Goal: Task Accomplishment & Management: Manage account settings

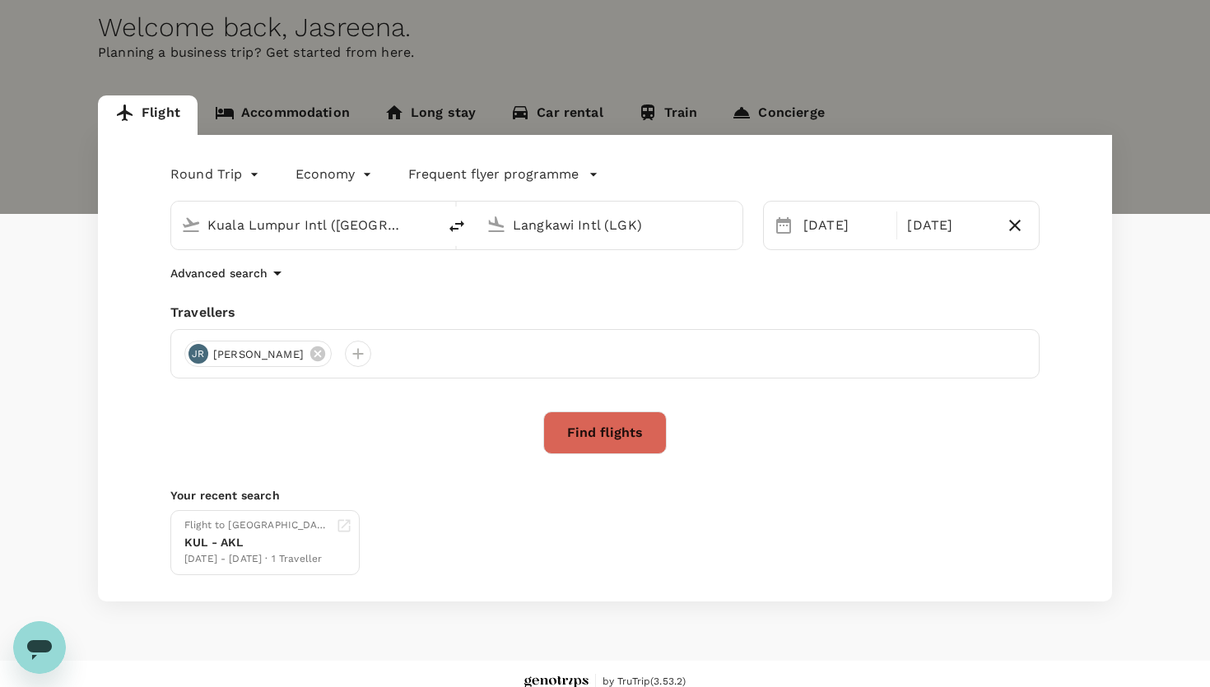
scroll to position [94, 0]
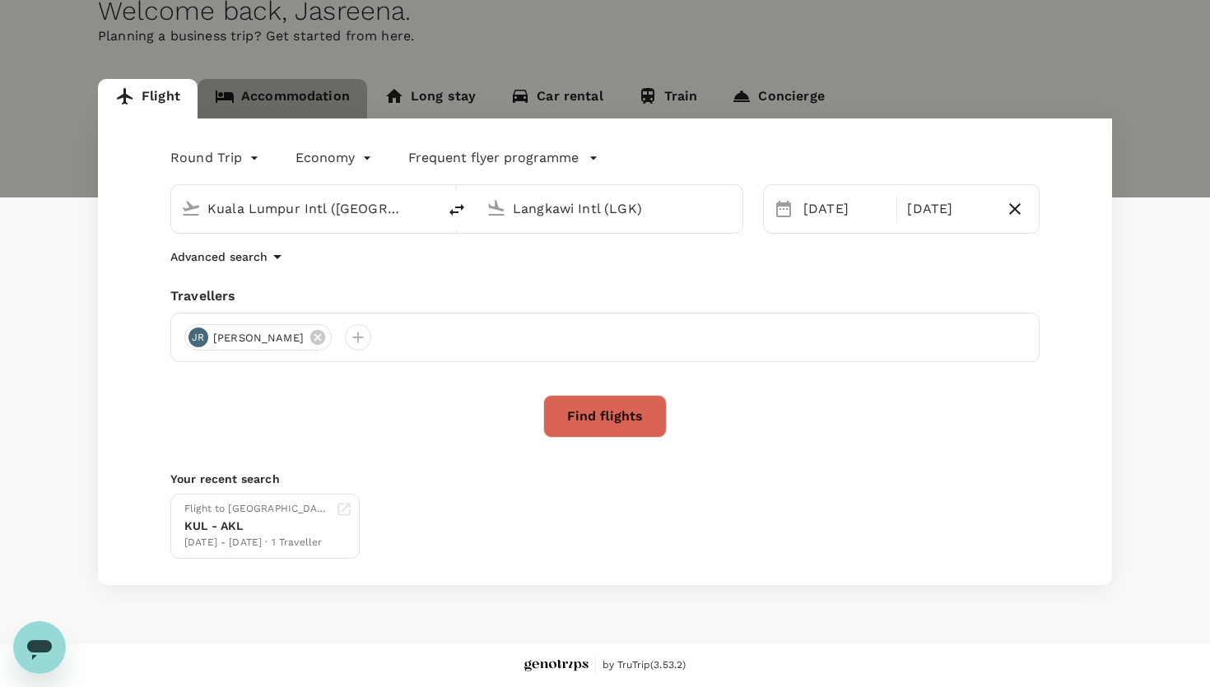
click at [314, 108] on link "Accommodation" at bounding box center [283, 99] width 170 height 40
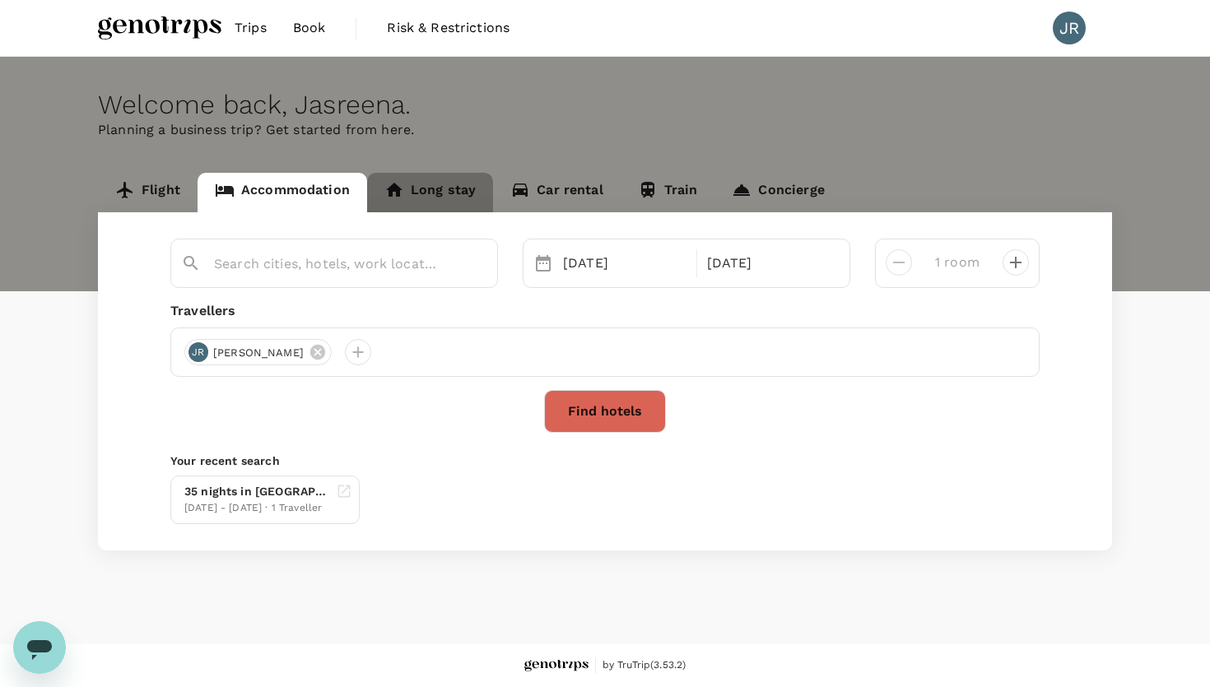
click at [417, 207] on link "Long stay" at bounding box center [430, 193] width 126 height 40
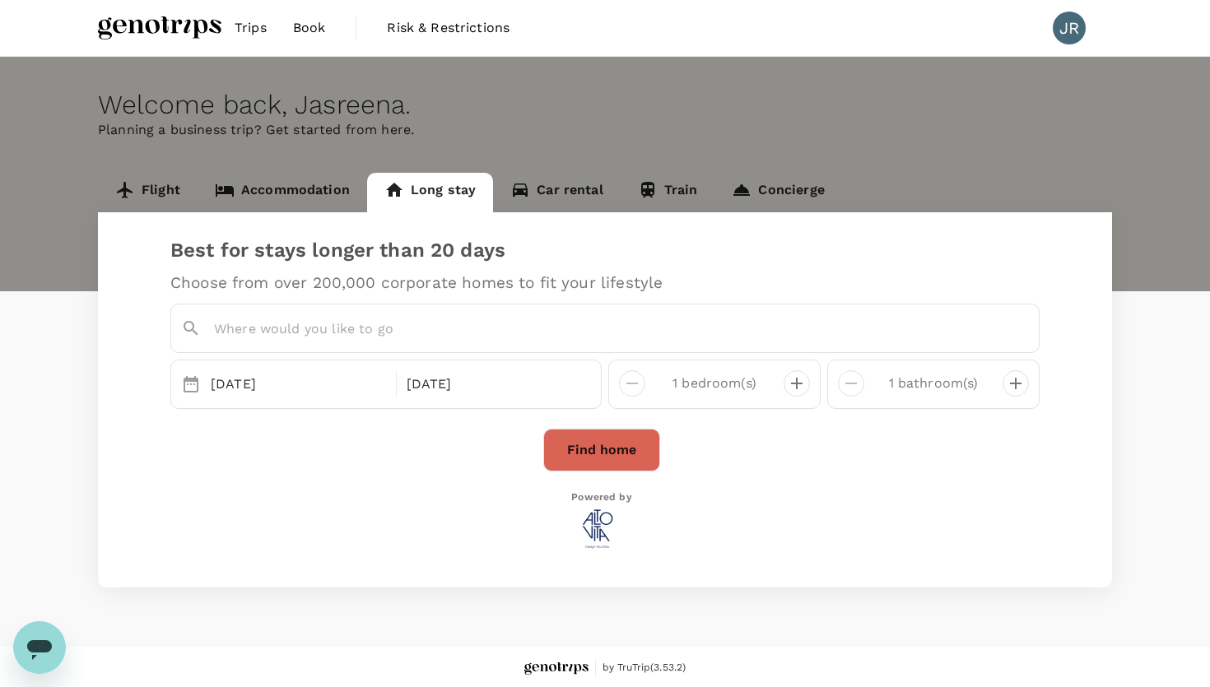
click at [546, 193] on link "Car rental" at bounding box center [557, 193] width 128 height 40
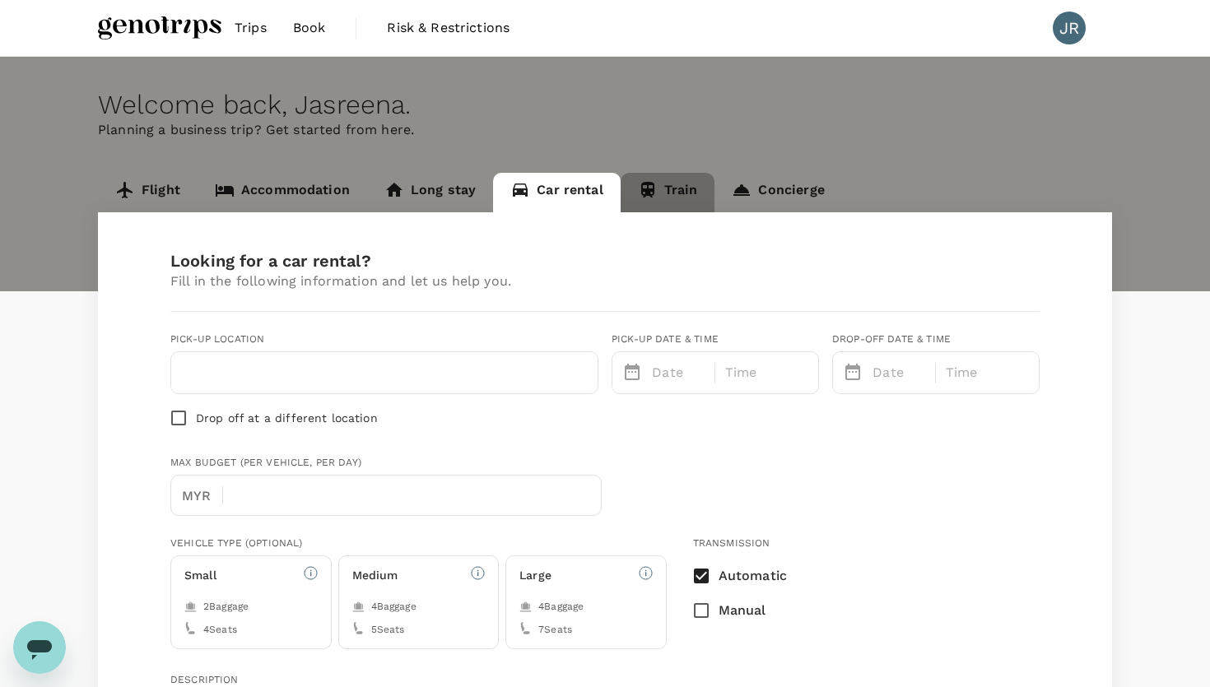
click at [668, 188] on link "Train" at bounding box center [668, 193] width 95 height 40
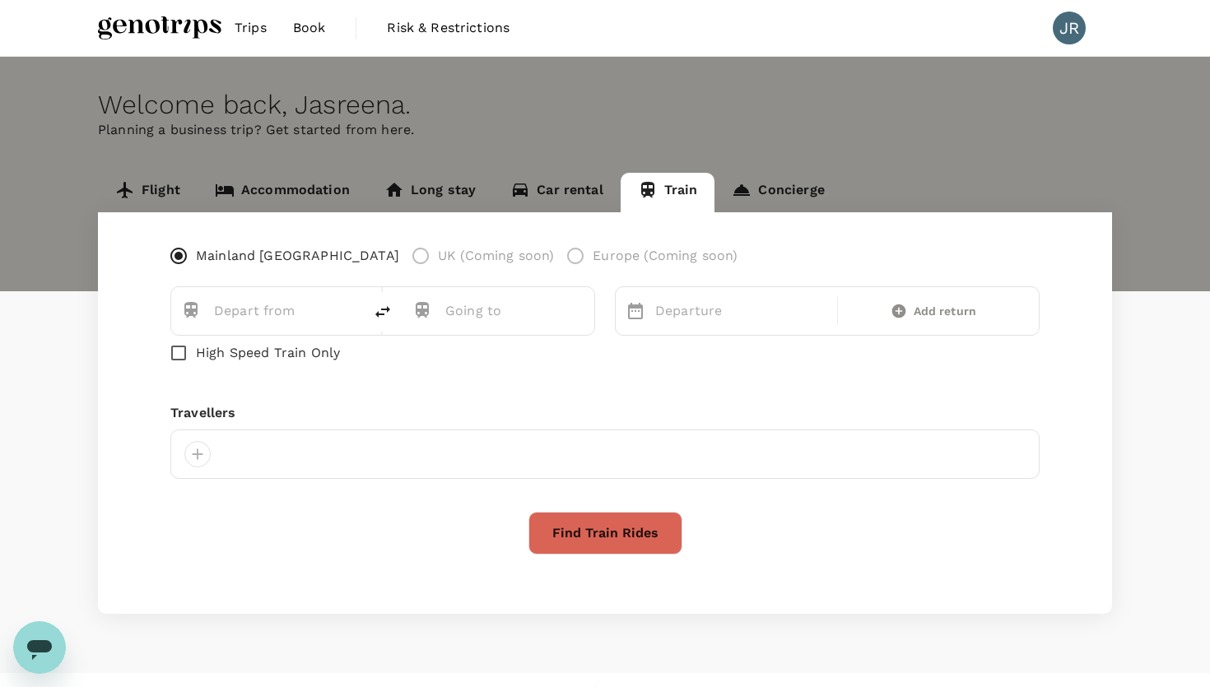
click at [775, 189] on link "Concierge" at bounding box center [777, 193] width 127 height 40
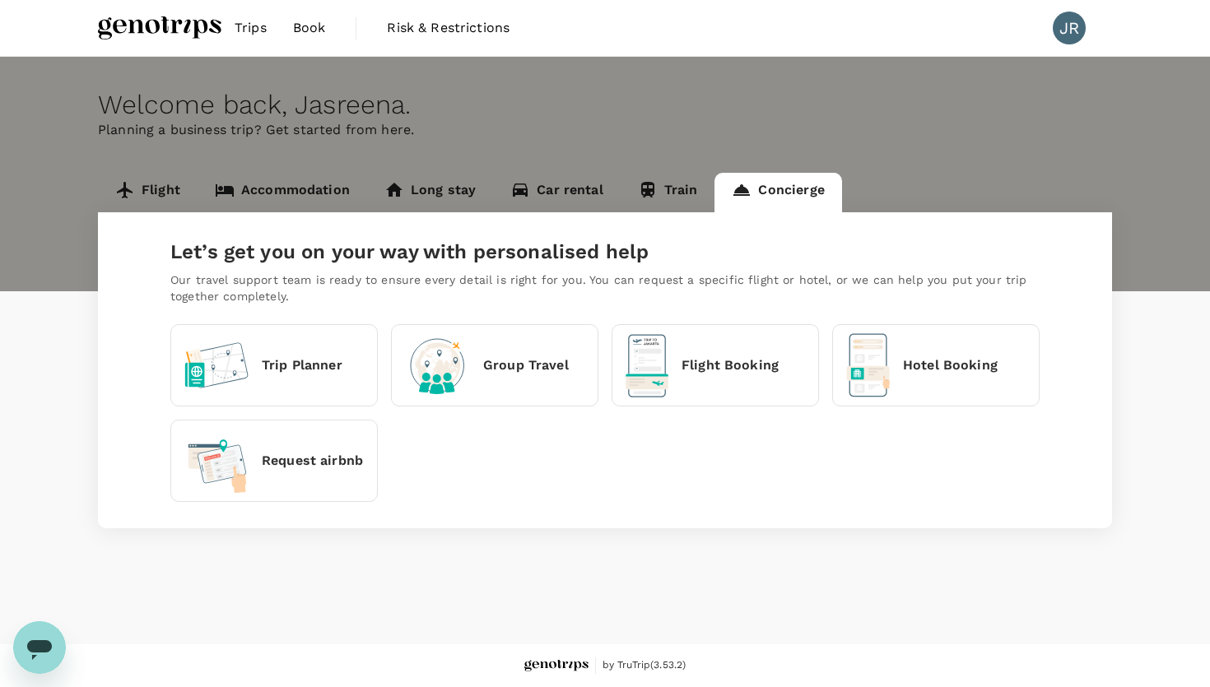
click at [170, 183] on link "Flight" at bounding box center [148, 193] width 100 height 40
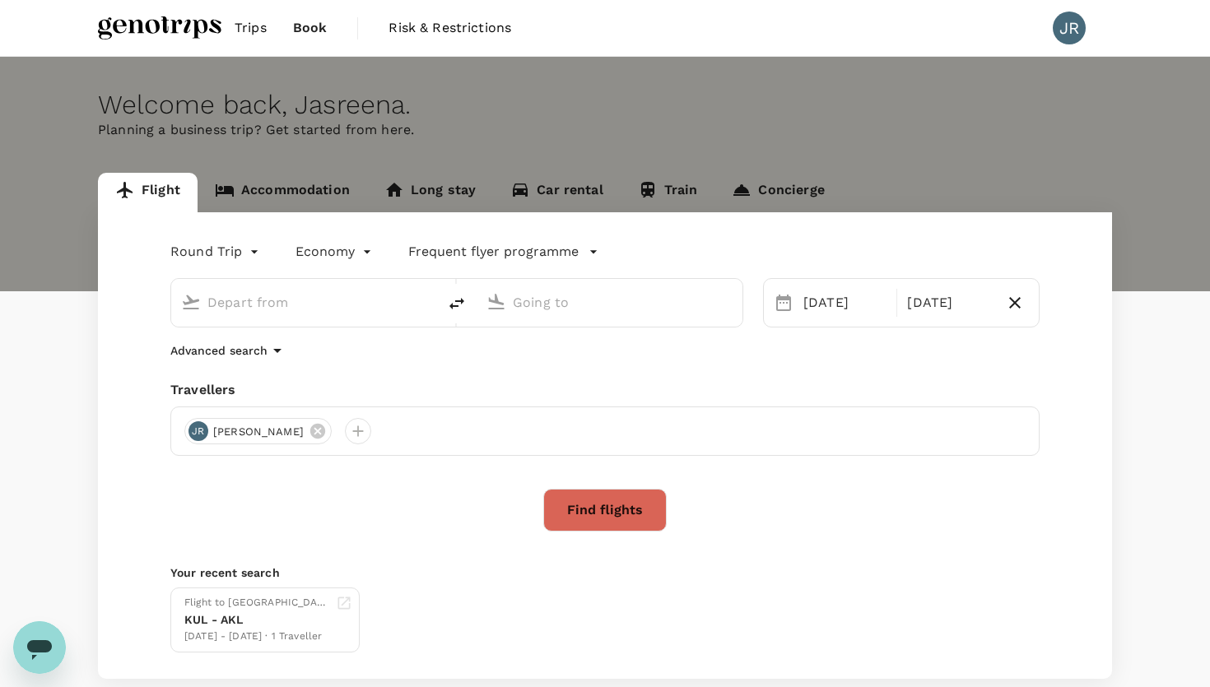
type input "Kuala Lumpur Intl ([GEOGRAPHIC_DATA])"
type input "Langkawi Intl (LGK)"
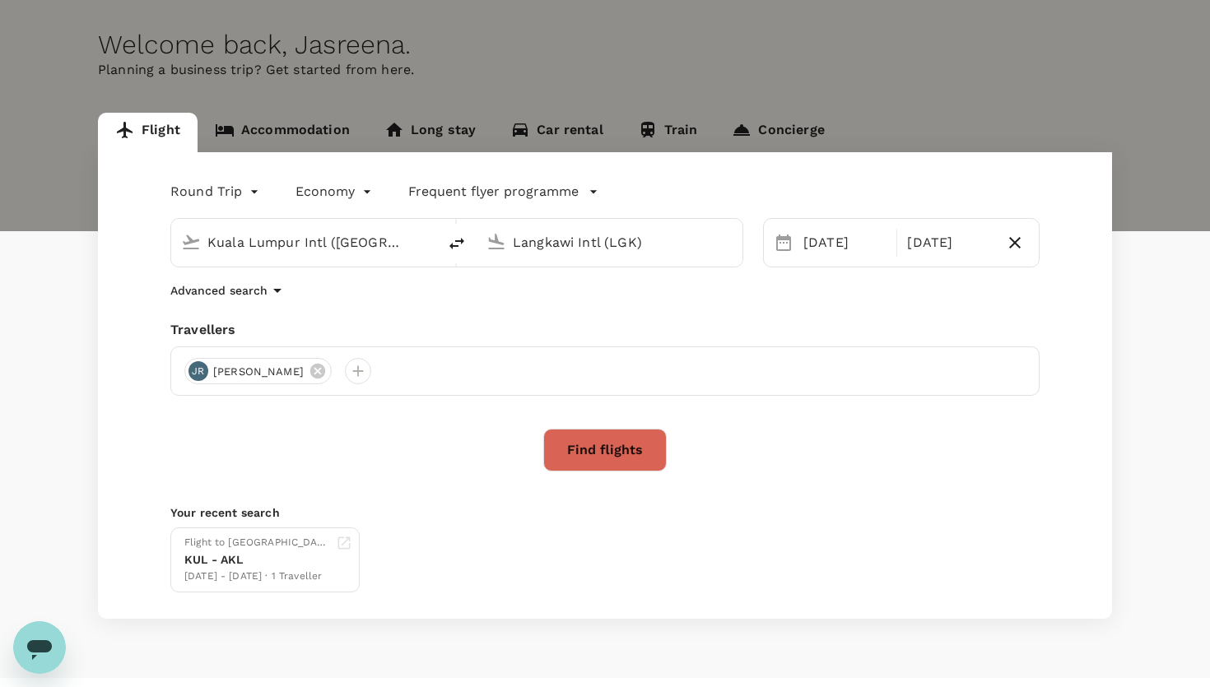
scroll to position [61, 0]
click at [304, 136] on link "Accommodation" at bounding box center [283, 132] width 170 height 40
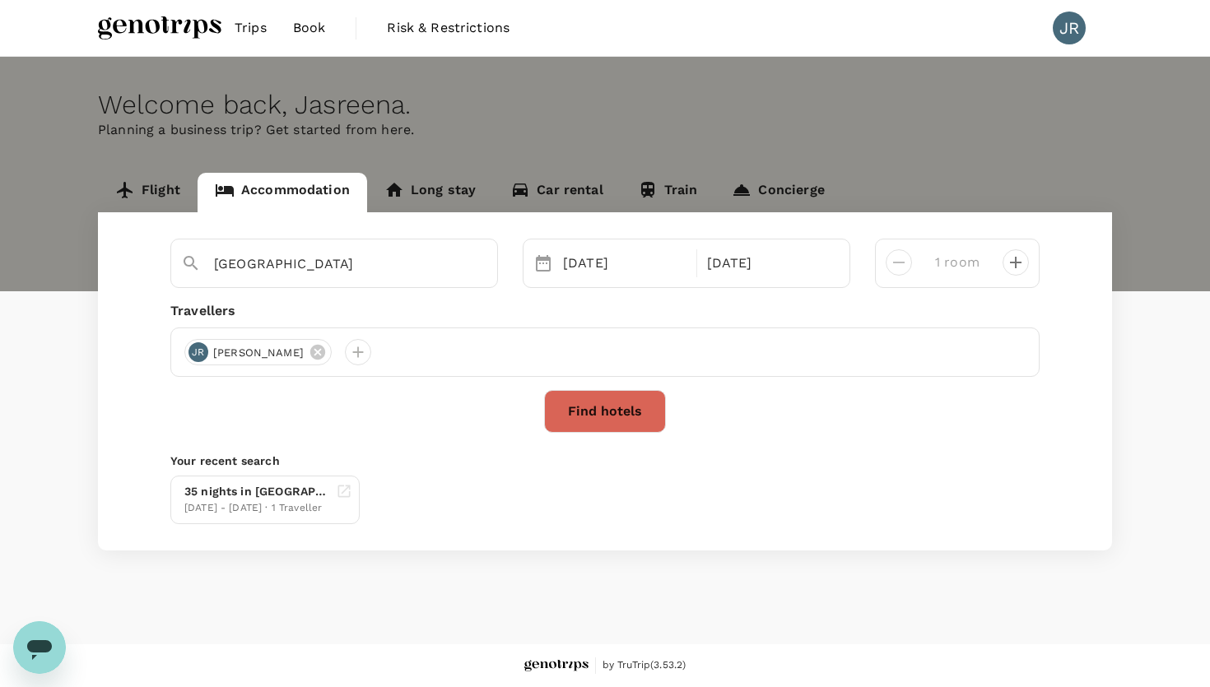
click at [798, 186] on link "Concierge" at bounding box center [777, 193] width 127 height 40
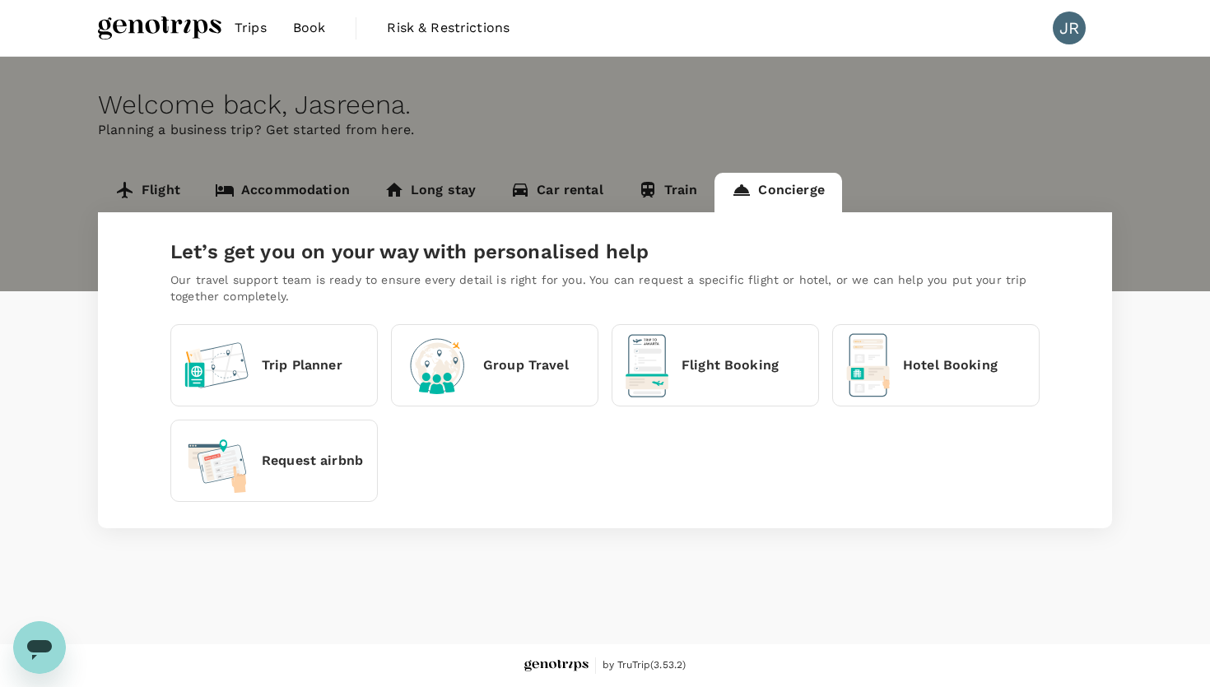
click at [189, 188] on link "Flight" at bounding box center [148, 193] width 100 height 40
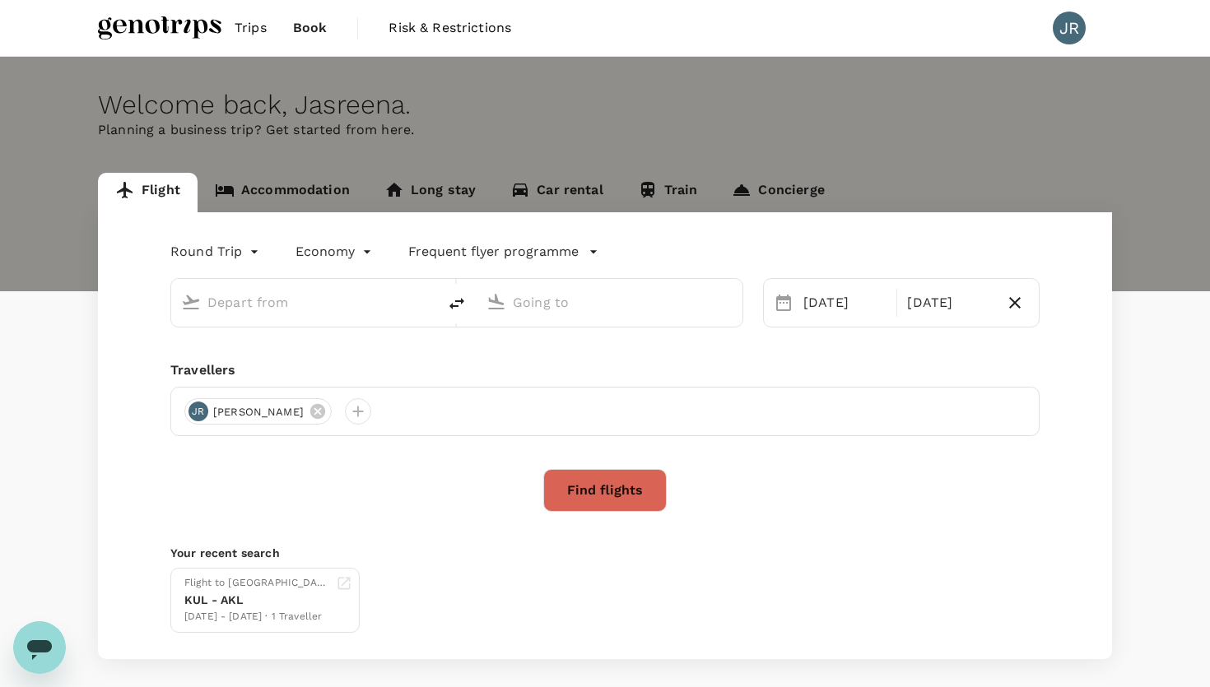
type input "Kuala Lumpur Intl ([GEOGRAPHIC_DATA])"
type input "Langkawi Intl (LGK)"
type input "Kuala Lumpur Intl ([GEOGRAPHIC_DATA])"
type input "Langkawi Intl (LGK)"
click at [422, 27] on span "Risk & Restrictions" at bounding box center [450, 28] width 123 height 20
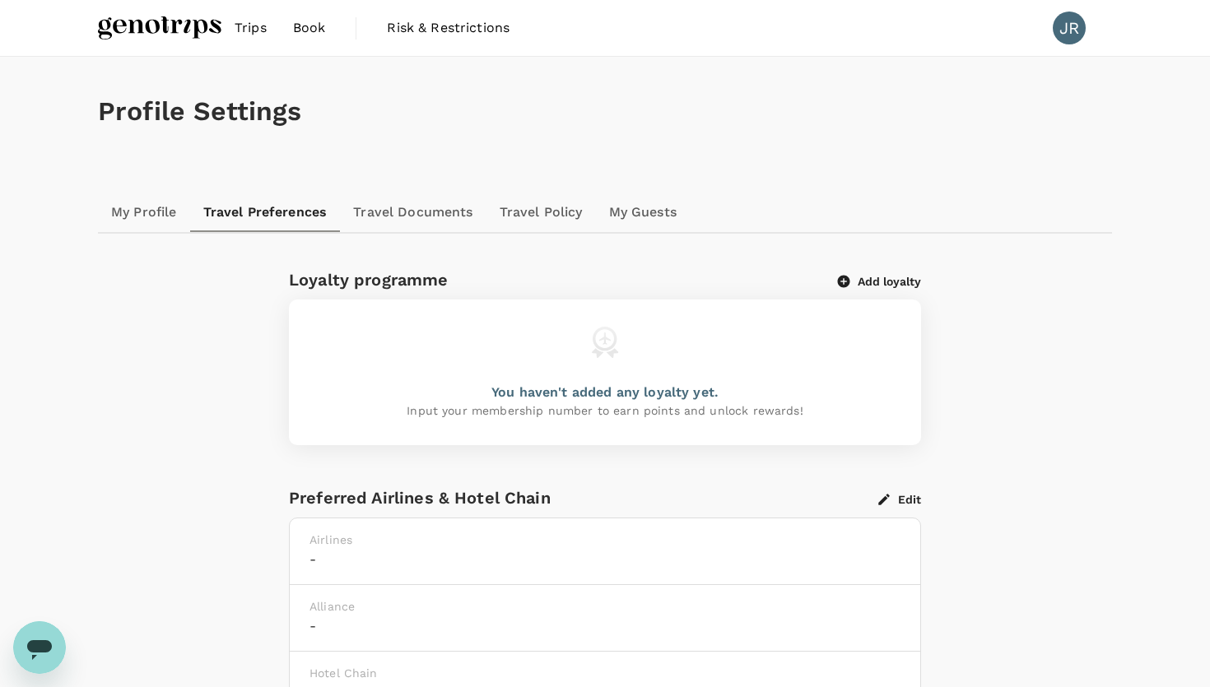
click at [165, 220] on link "My Profile" at bounding box center [144, 213] width 92 height 40
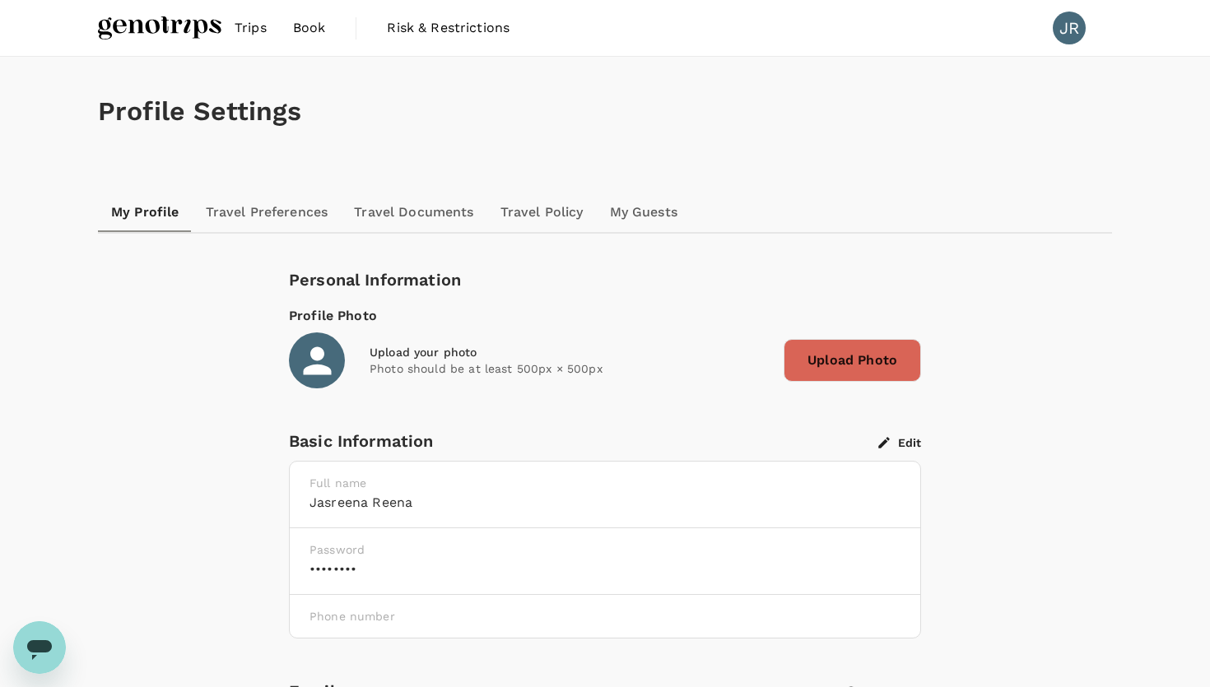
click at [248, 210] on link "Travel Preferences" at bounding box center [267, 213] width 149 height 40
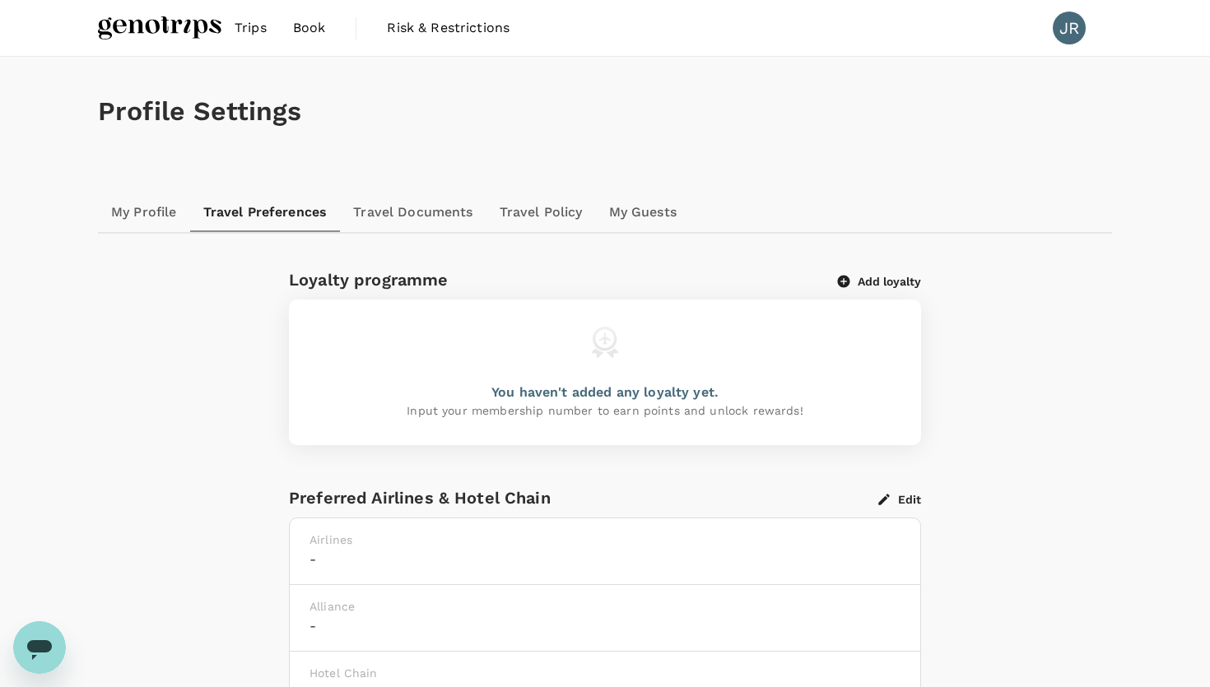
click at [374, 201] on link "Travel Documents" at bounding box center [413, 213] width 146 height 40
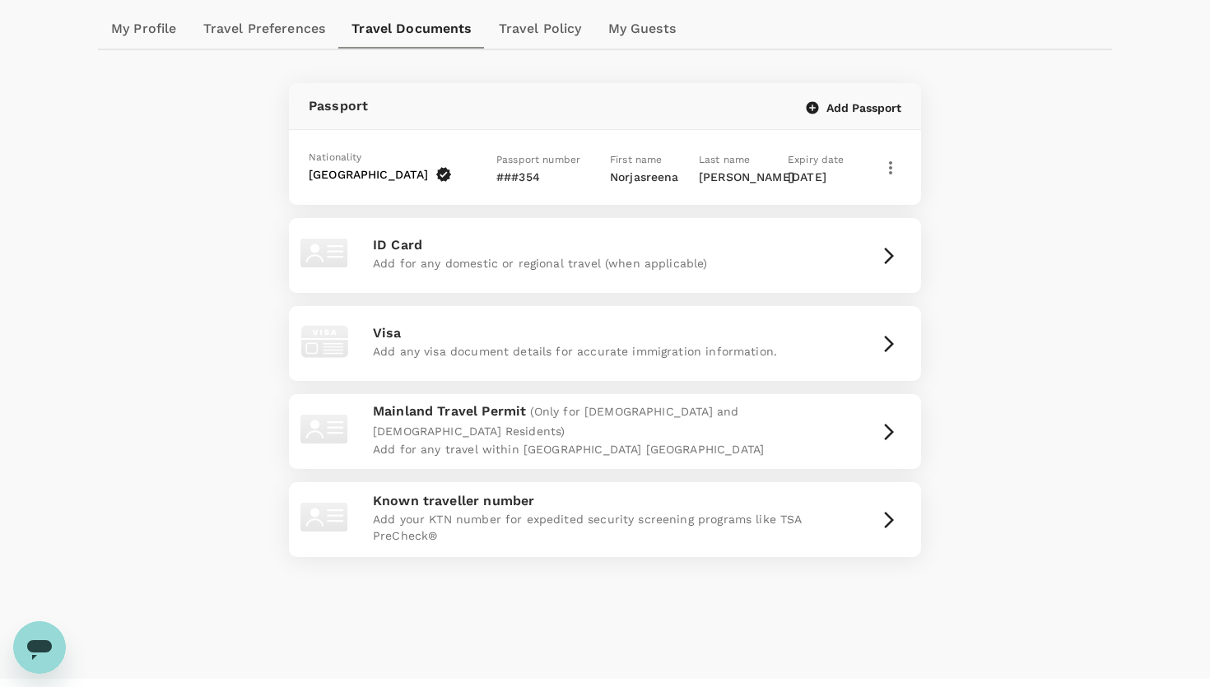
scroll to position [185, 0]
click at [377, 328] on p "Visa" at bounding box center [605, 332] width 464 height 20
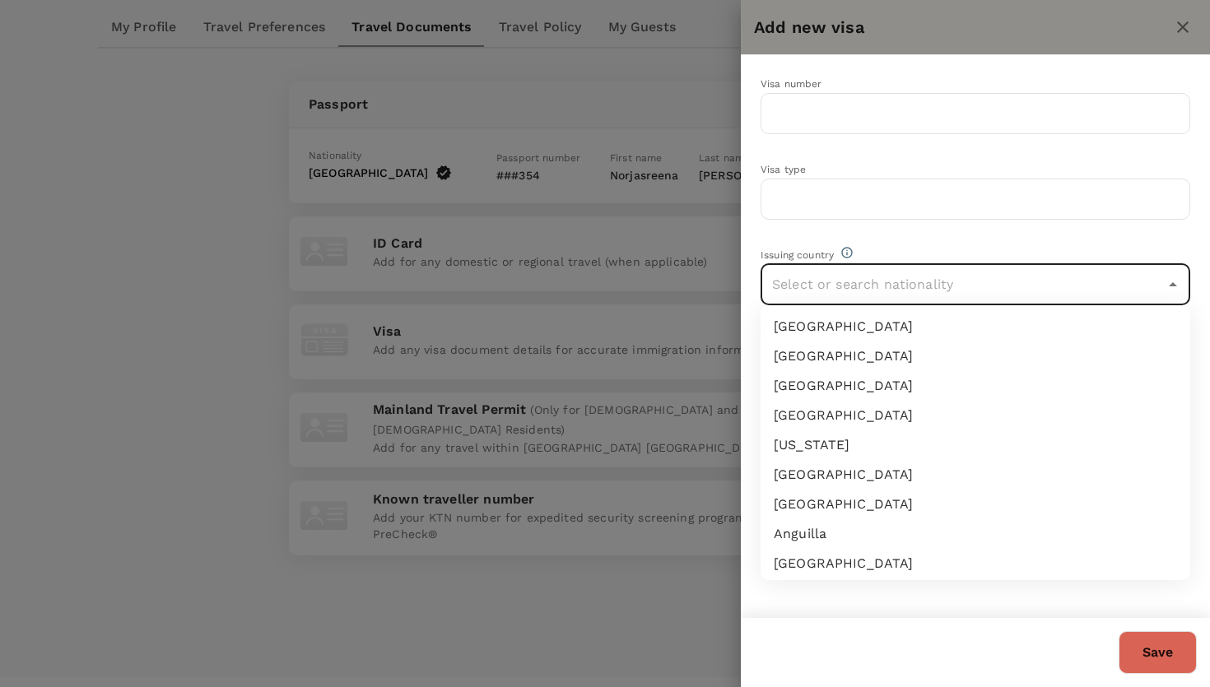
click at [859, 273] on input "text" at bounding box center [963, 284] width 390 height 31
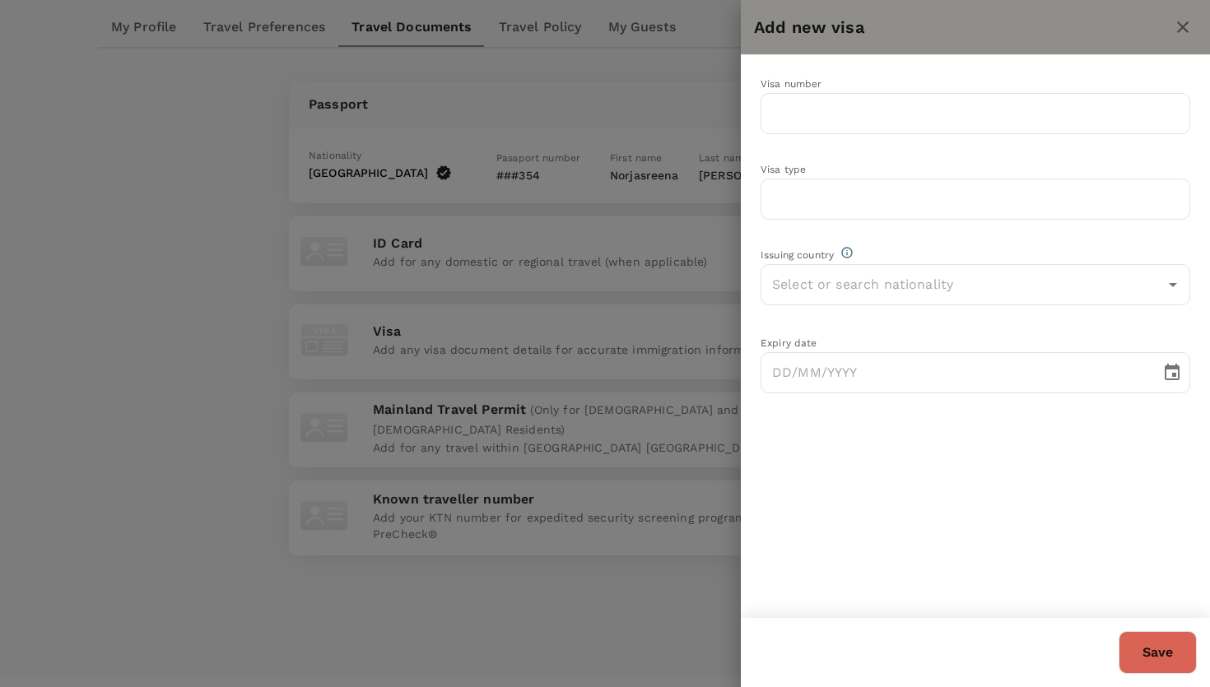
click at [748, 249] on div "Issuing country ​" at bounding box center [962, 264] width 456 height 88
click at [1181, 19] on icon "close" at bounding box center [1183, 27] width 20 height 20
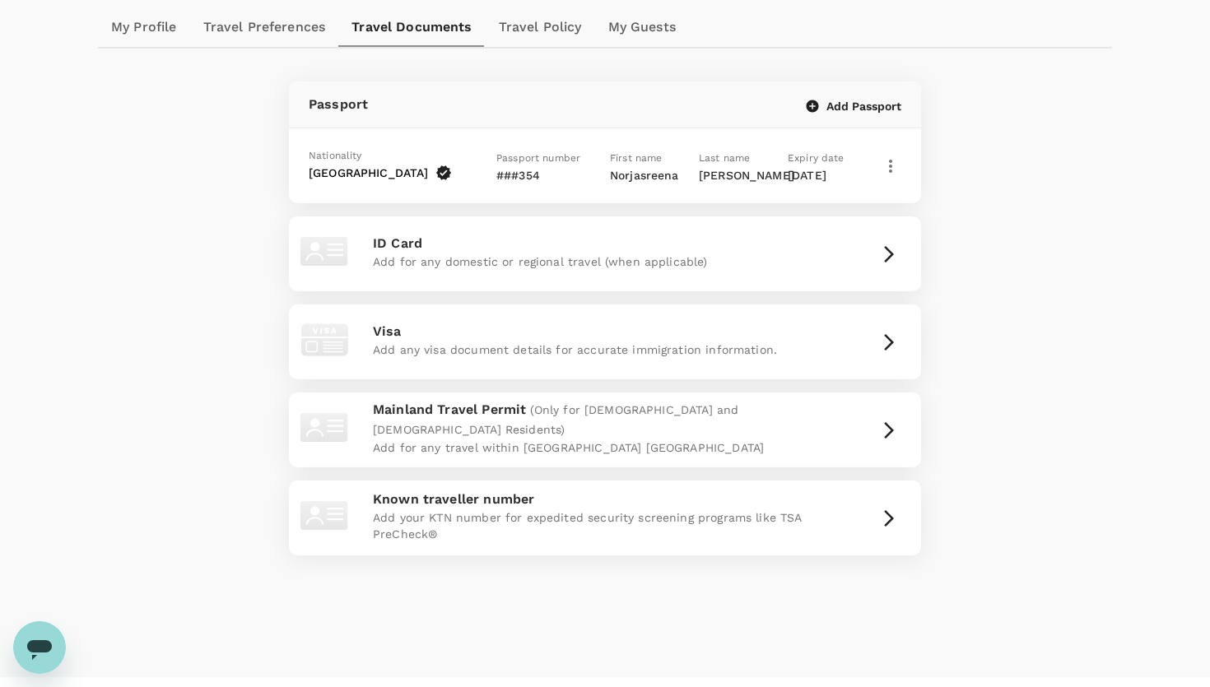
click at [561, 28] on link "Travel Policy" at bounding box center [540, 27] width 109 height 40
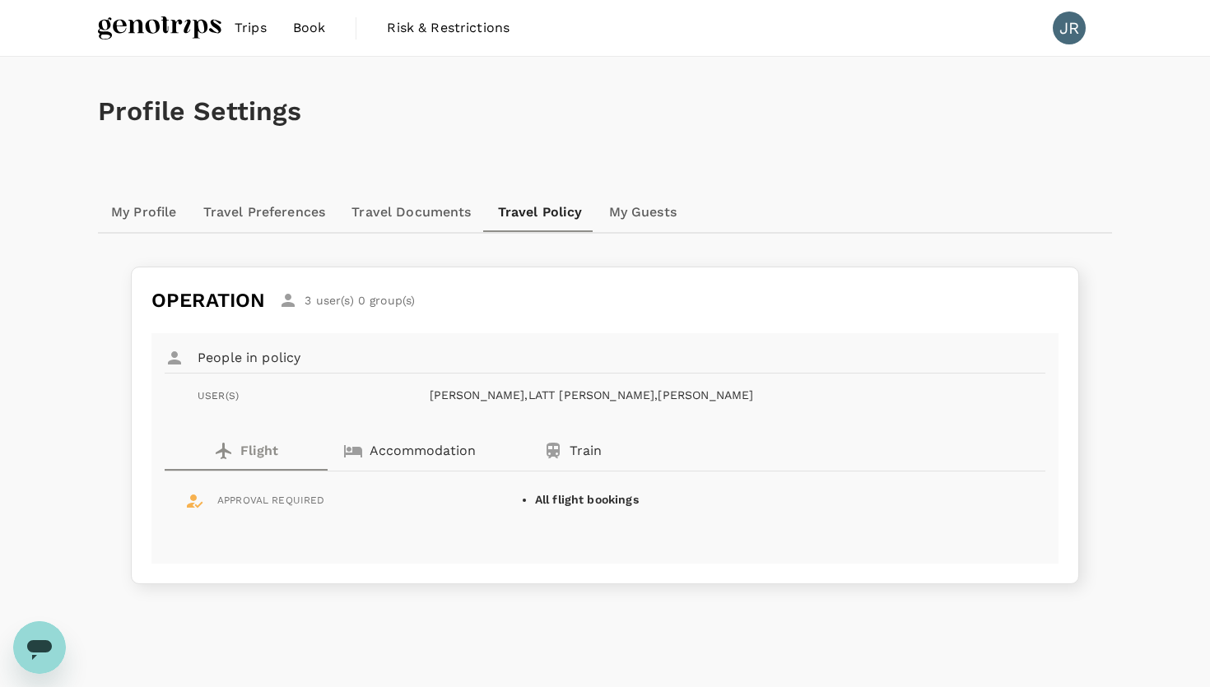
click at [640, 211] on link "My Guests" at bounding box center [643, 213] width 94 height 40
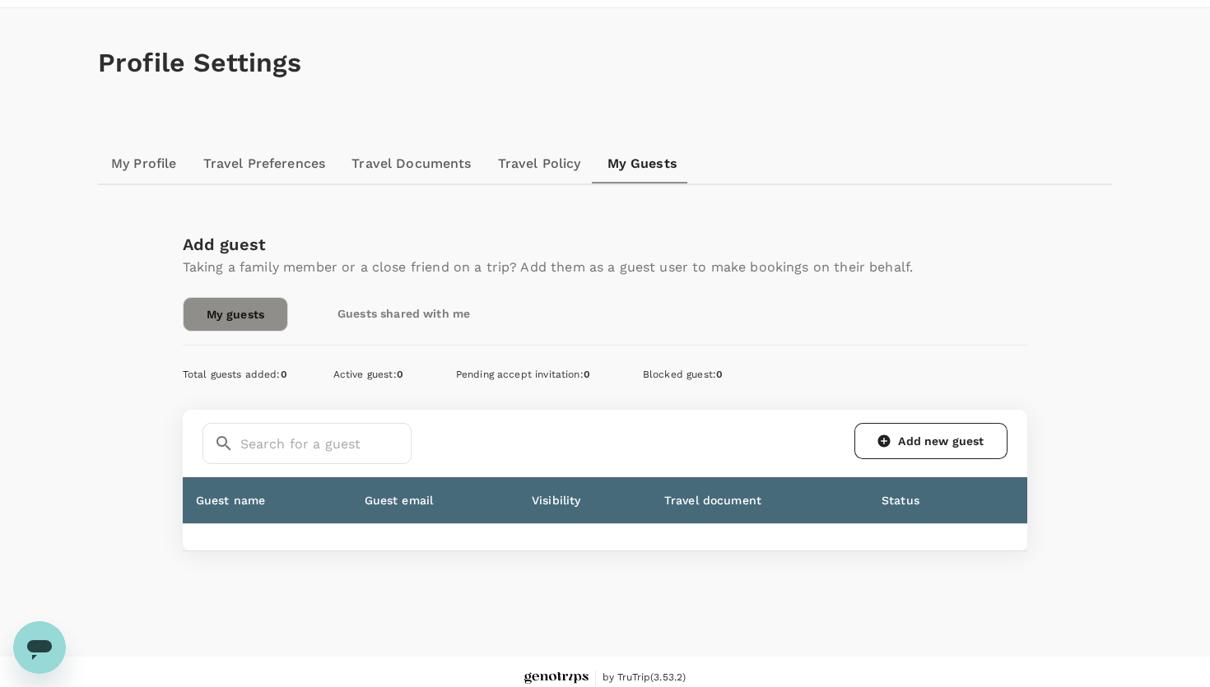
scroll to position [50, 0]
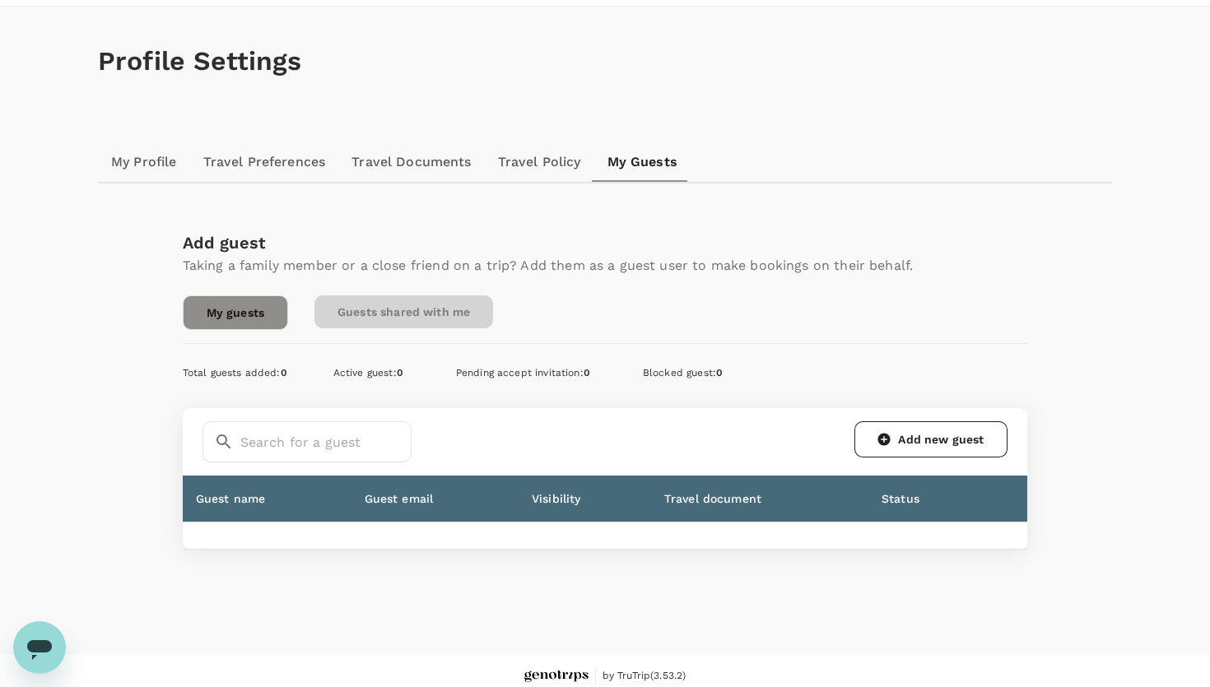
click at [362, 319] on link "Guests shared with me" at bounding box center [403, 312] width 179 height 33
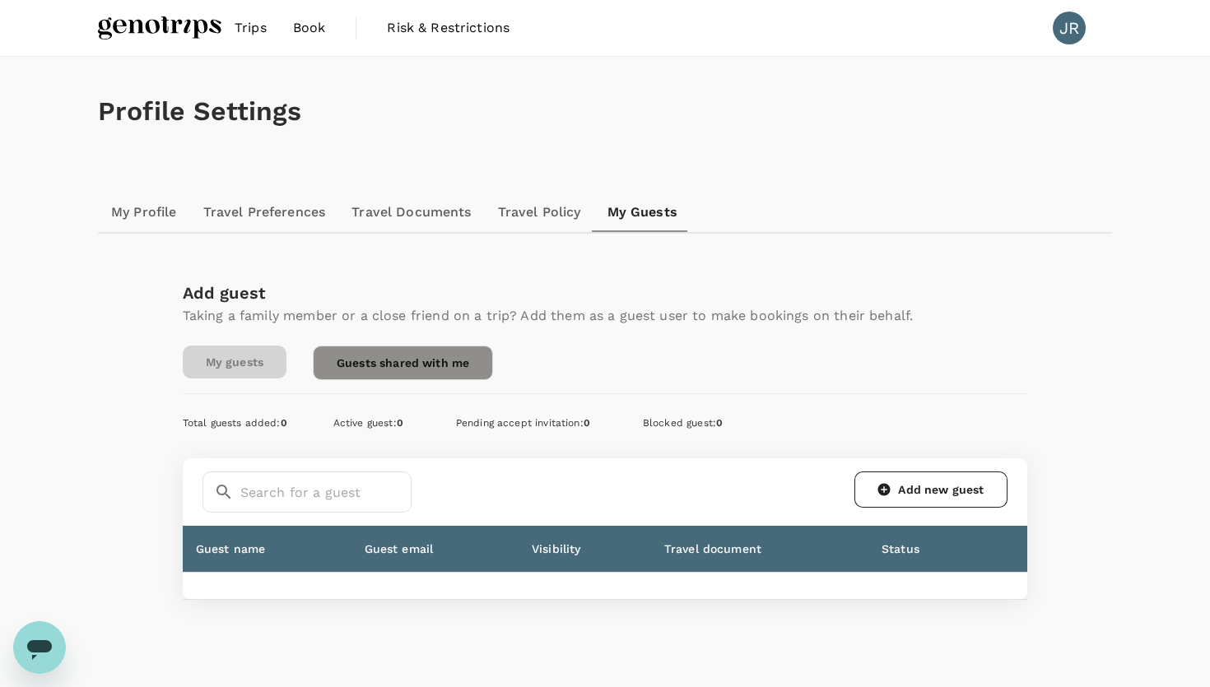
click at [264, 367] on link "My guests" at bounding box center [235, 362] width 104 height 33
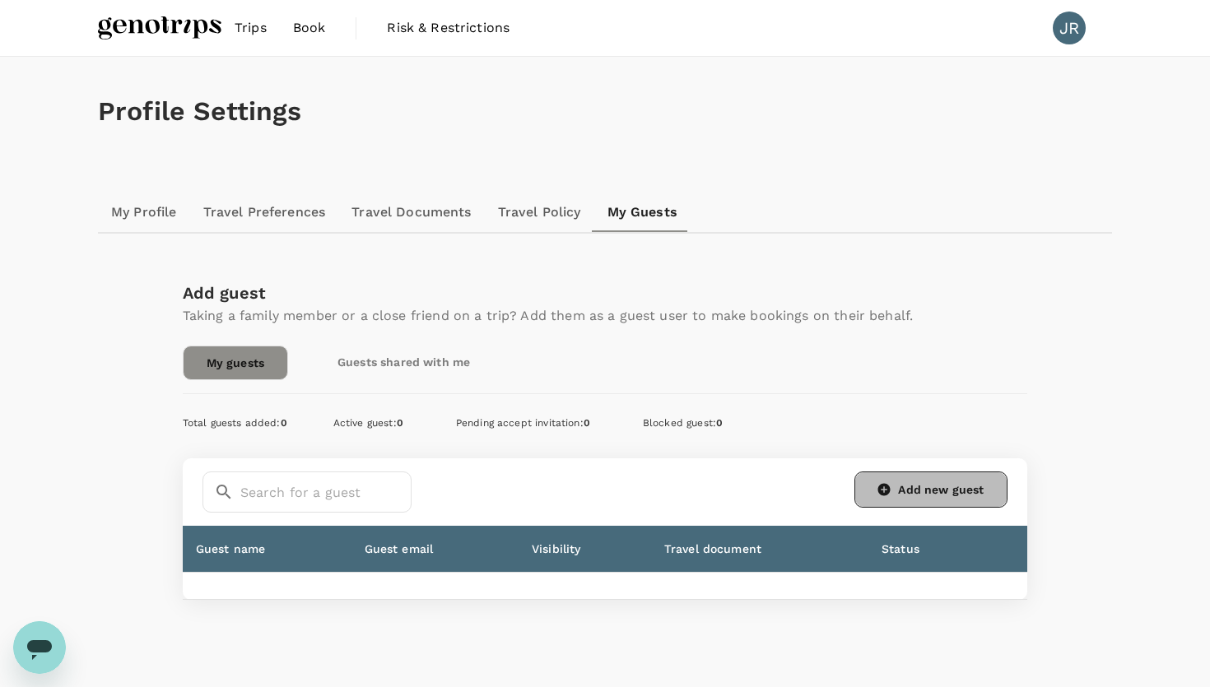
click at [891, 479] on link "Add new guest" at bounding box center [930, 490] width 153 height 36
